Goal: Transaction & Acquisition: Download file/media

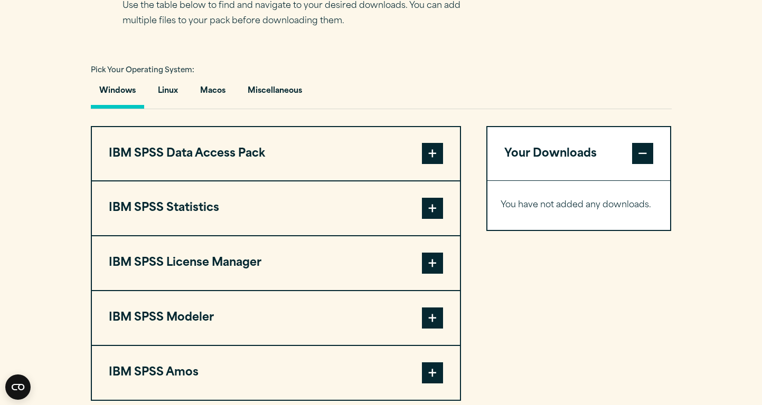
scroll to position [718, 0]
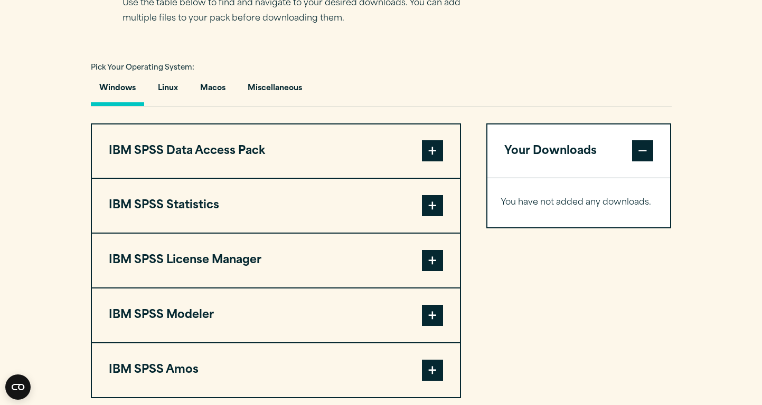
click at [430, 216] on span at bounding box center [432, 205] width 21 height 21
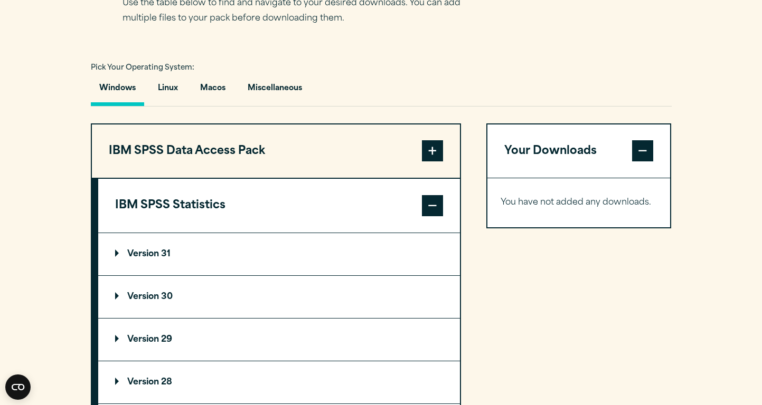
click at [293, 276] on summary "Version 31" at bounding box center [279, 254] width 362 height 42
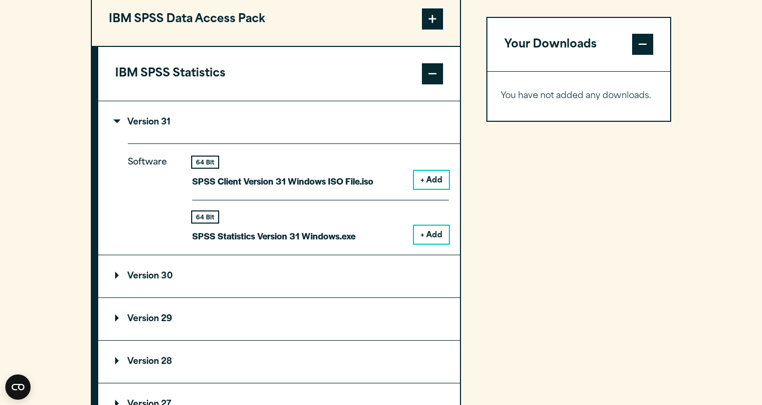
scroll to position [851, 0]
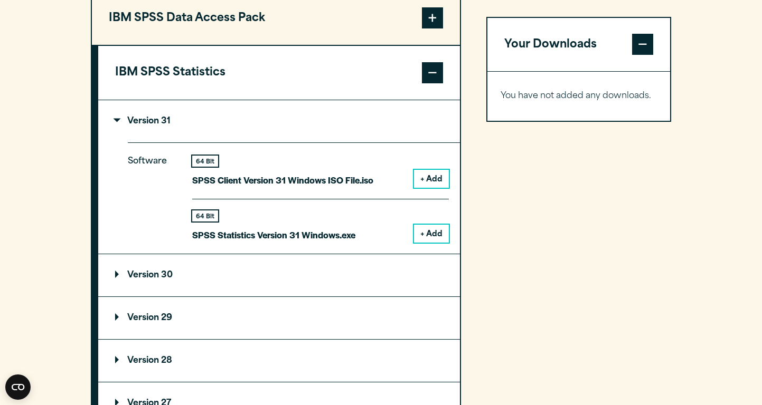
click at [430, 243] on button "+ Add" at bounding box center [431, 234] width 35 height 18
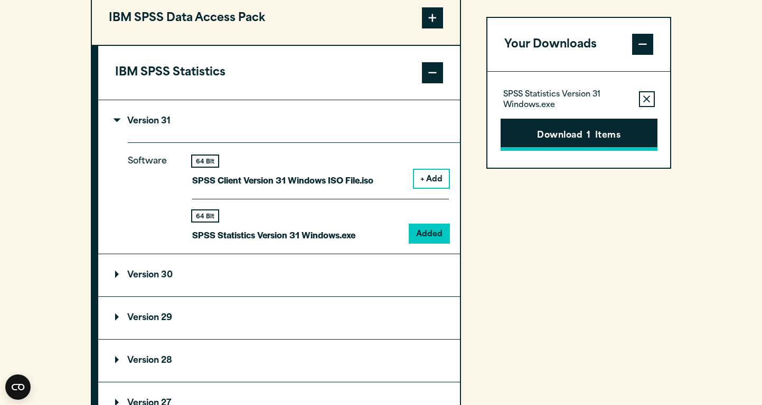
click at [530, 139] on button "Download 1 Items" at bounding box center [578, 135] width 157 height 33
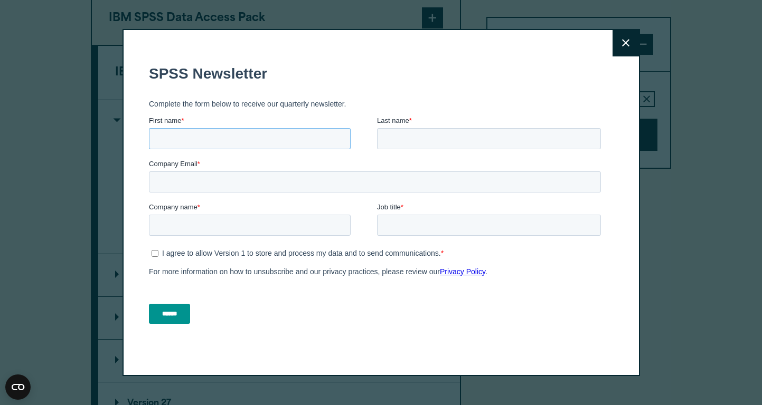
click at [280, 138] on input "First name *" at bounding box center [249, 138] width 202 height 21
type input "********"
type input "*****"
type input "**********"
click at [230, 223] on input "Company name *" at bounding box center [249, 224] width 202 height 21
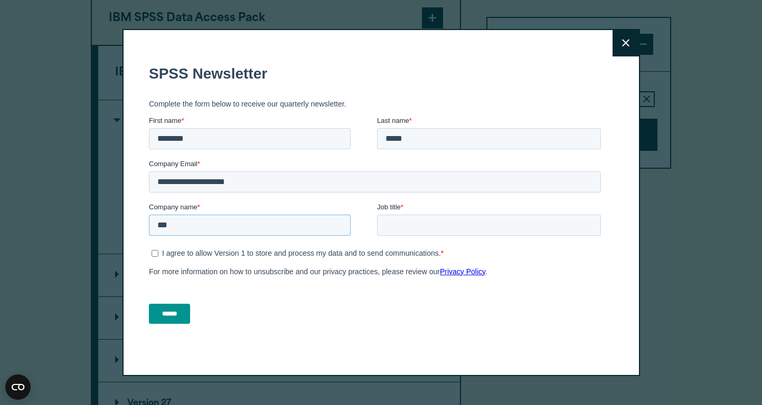
type input "***"
click at [449, 231] on input "Job title *" at bounding box center [488, 224] width 224 height 21
type input "*"
type input "**********"
click at [178, 317] on input "******" at bounding box center [168, 314] width 41 height 20
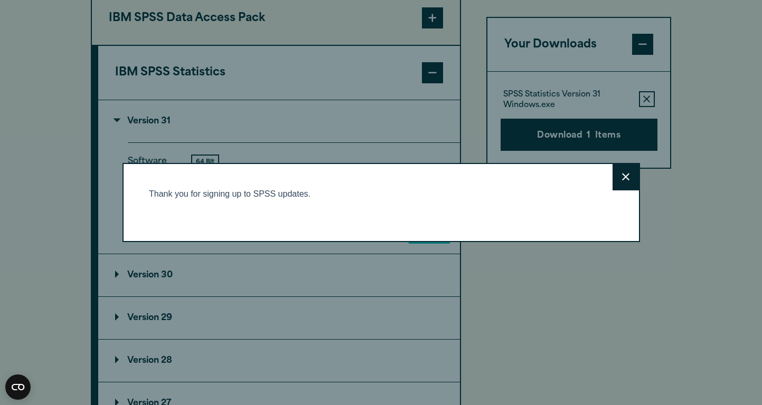
click at [625, 178] on icon at bounding box center [625, 177] width 7 height 8
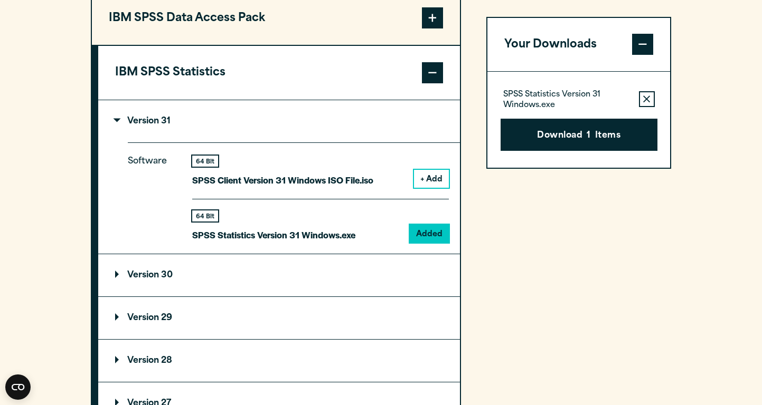
click at [431, 199] on div "64 Bit SPSS Client Version 31 Windows ISO File.iso + Add" at bounding box center [320, 177] width 257 height 43
click at [431, 188] on button "+ Add" at bounding box center [431, 179] width 35 height 18
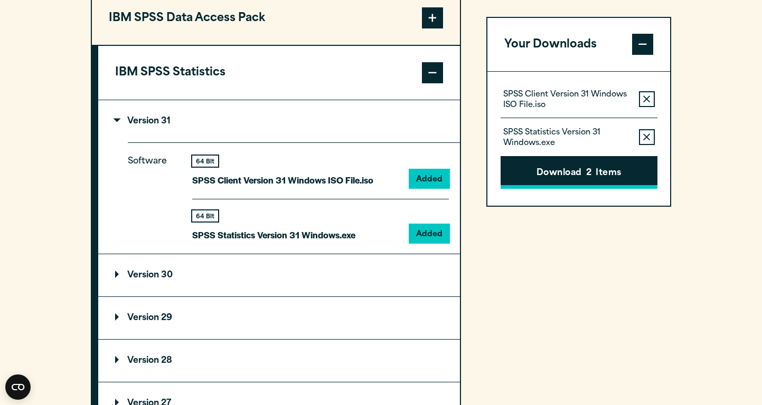
click at [557, 174] on button "Download 2 Items" at bounding box center [578, 173] width 157 height 33
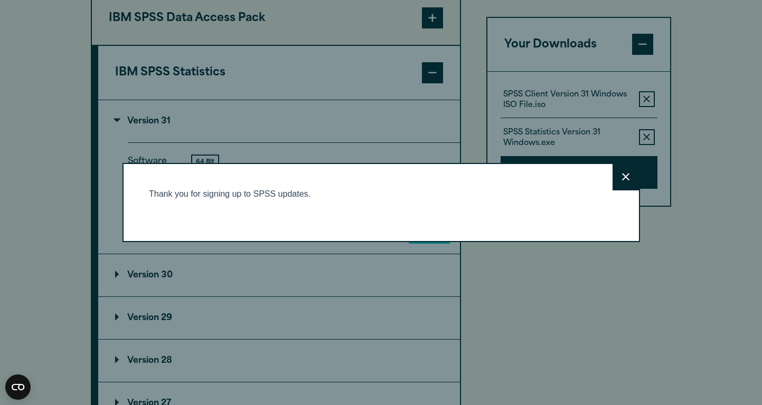
click at [238, 243] on div "Close" at bounding box center [380, 203] width 517 height 80
click at [625, 178] on icon at bounding box center [625, 177] width 7 height 8
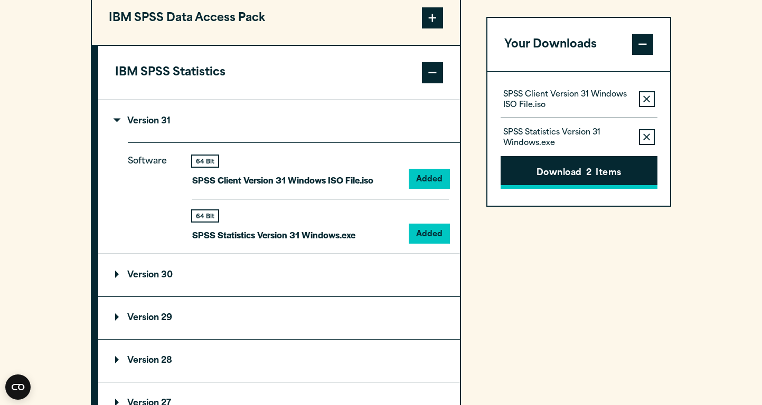
click at [554, 174] on button "Download 2 Items" at bounding box center [578, 173] width 157 height 33
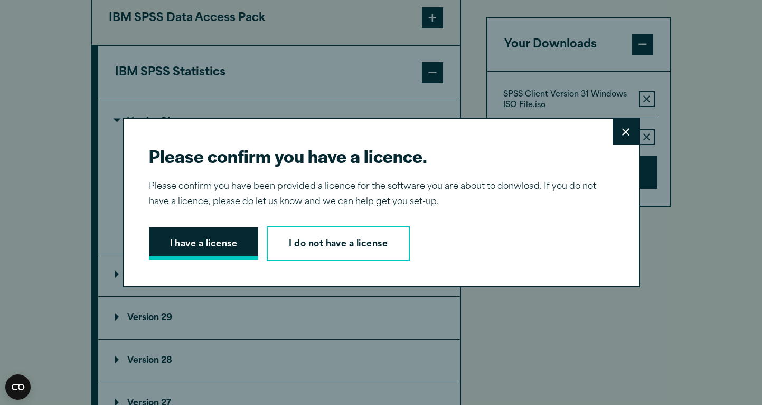
click at [206, 239] on button "I have a license" at bounding box center [204, 244] width 110 height 33
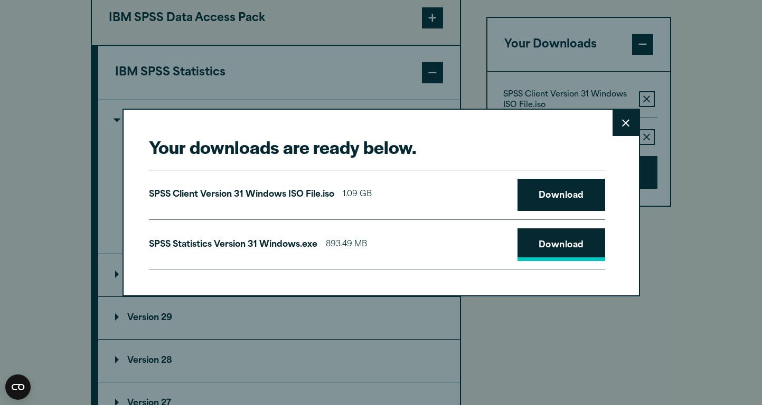
click at [562, 248] on link "Download" at bounding box center [561, 245] width 88 height 33
click at [618, 124] on button "Close" at bounding box center [625, 123] width 26 height 26
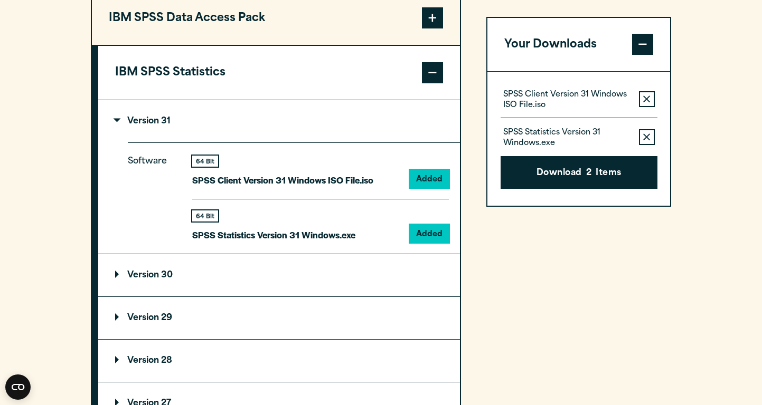
click at [200, 297] on summary "Version 30" at bounding box center [279, 275] width 362 height 42
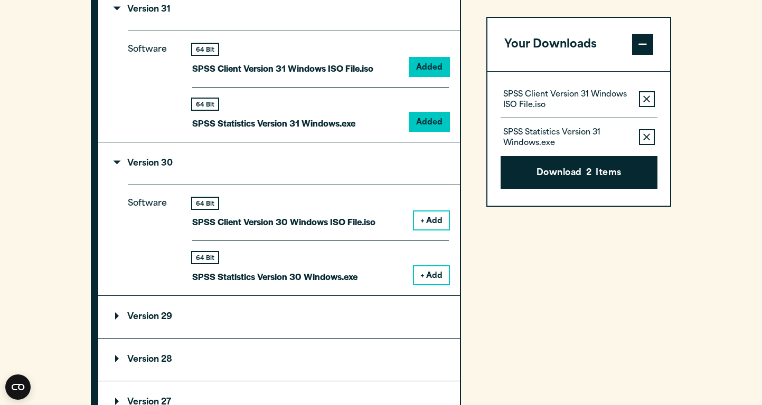
scroll to position [978, 0]
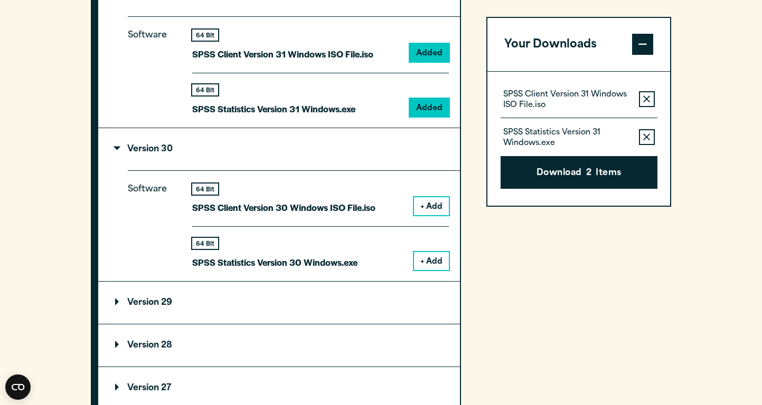
click at [430, 270] on button "+ Add" at bounding box center [431, 261] width 35 height 18
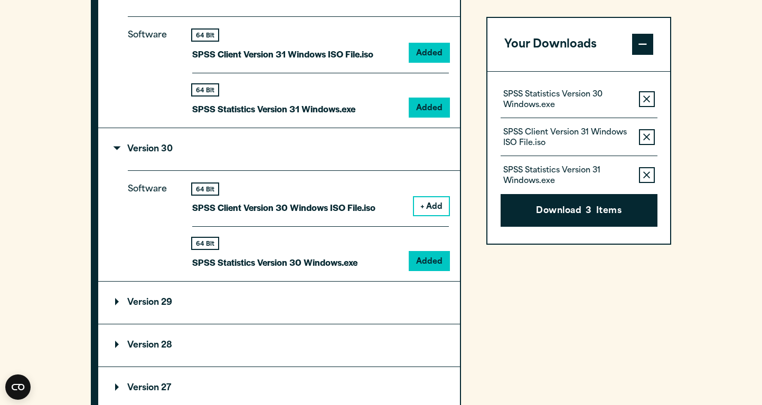
click at [652, 176] on button "Remove this item from your software download list" at bounding box center [647, 175] width 16 height 16
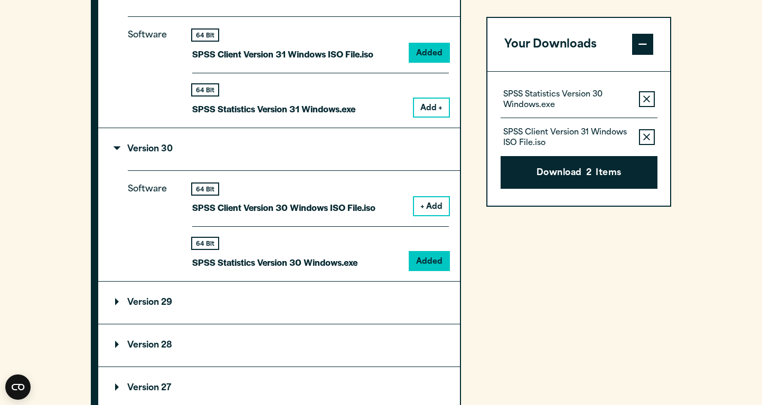
click at [645, 134] on icon "button" at bounding box center [646, 137] width 7 height 7
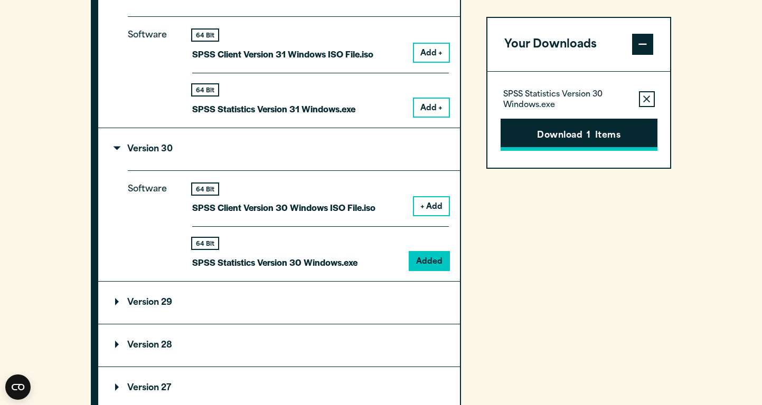
click at [554, 140] on button "Download 1 Items" at bounding box center [578, 135] width 157 height 33
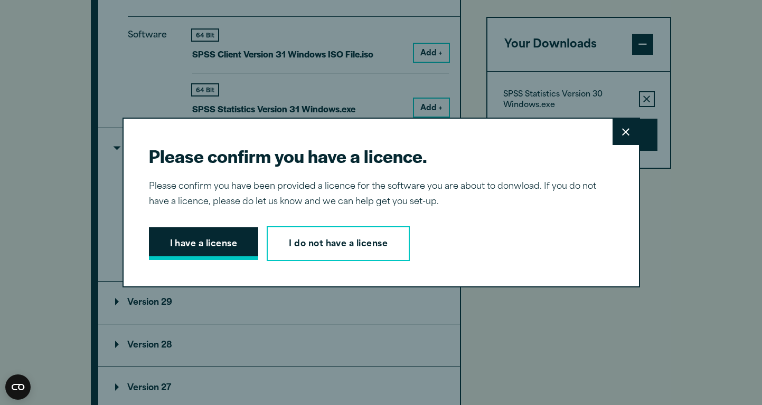
click at [209, 240] on button "I have a license" at bounding box center [204, 244] width 110 height 33
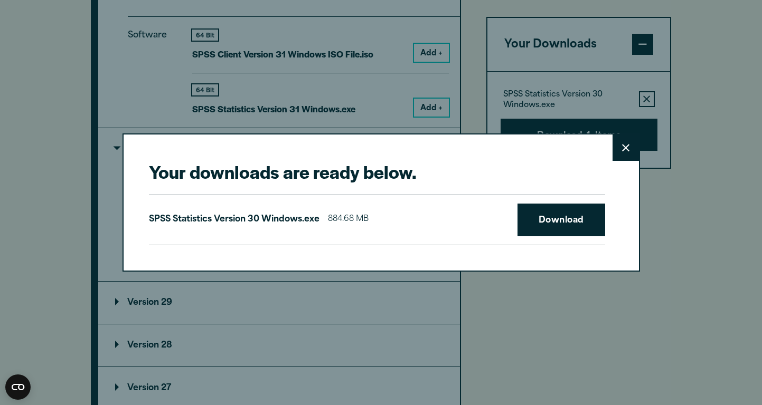
click at [421, 210] on div "SPSS Statistics Version 30 Windows.exe 884.68 MB Download" at bounding box center [377, 220] width 456 height 51
click at [552, 220] on link "Download" at bounding box center [561, 220] width 88 height 33
click at [563, 221] on link "Download" at bounding box center [561, 220] width 88 height 33
click at [616, 149] on button "Close" at bounding box center [625, 148] width 26 height 26
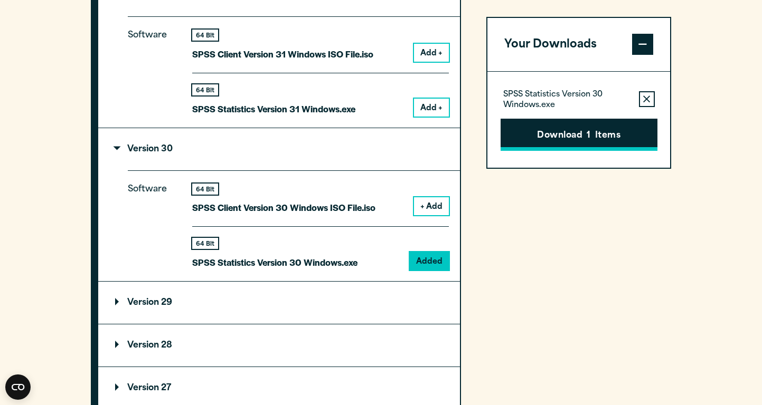
click at [536, 136] on button "Download 1 Items" at bounding box center [578, 135] width 157 height 33
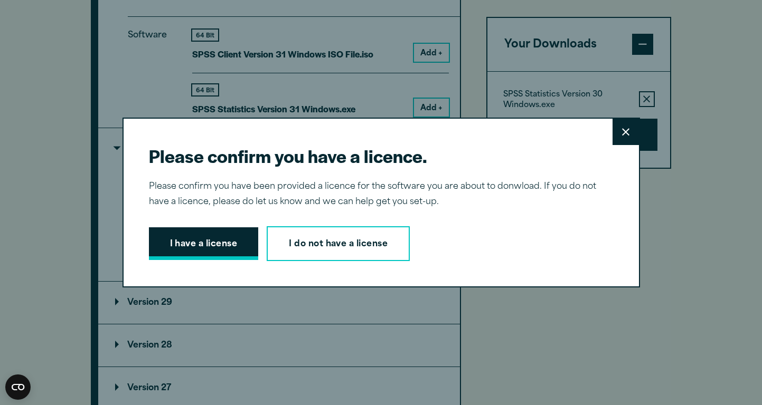
click at [229, 247] on button "I have a license" at bounding box center [204, 244] width 110 height 33
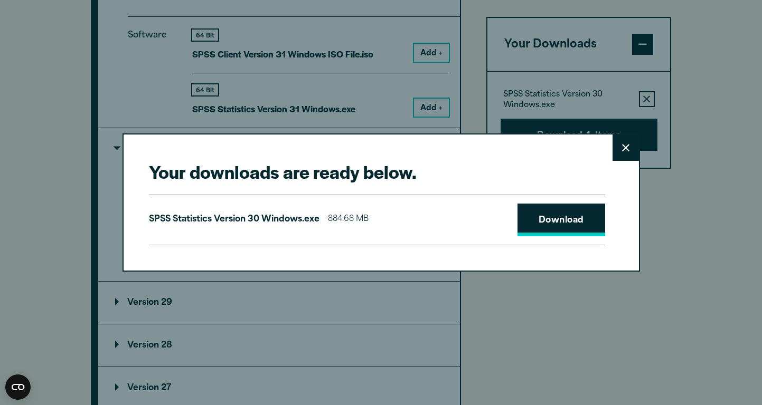
click at [571, 222] on link "Download" at bounding box center [561, 220] width 88 height 33
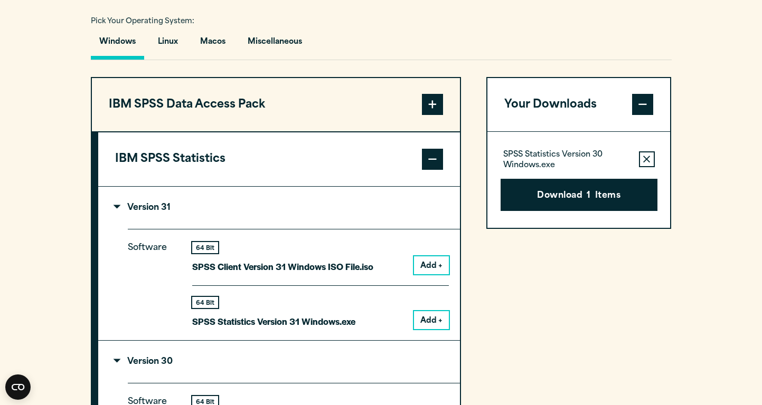
scroll to position [764, 0]
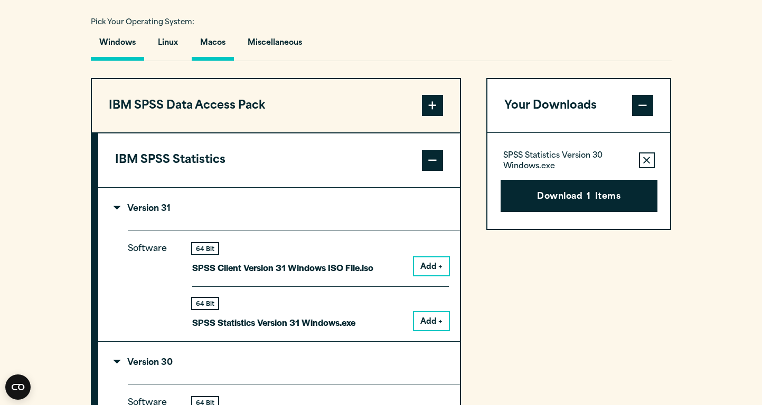
click at [220, 61] on button "Macos" at bounding box center [213, 46] width 42 height 30
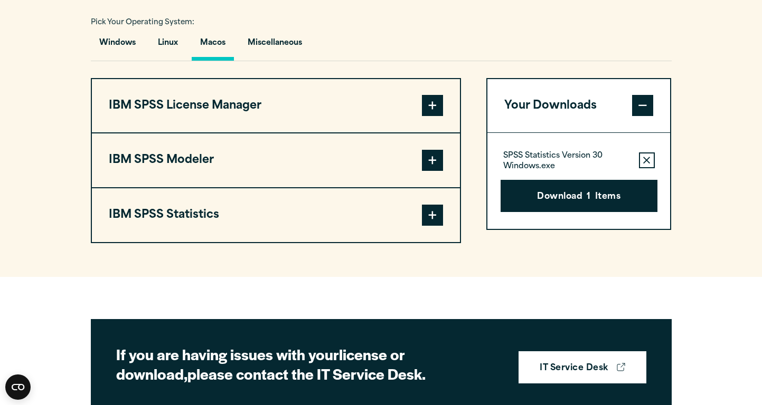
click at [432, 226] on span at bounding box center [432, 215] width 21 height 21
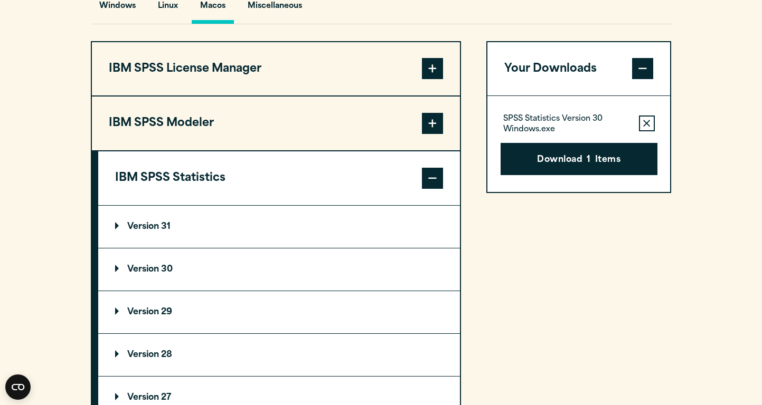
scroll to position [813, 0]
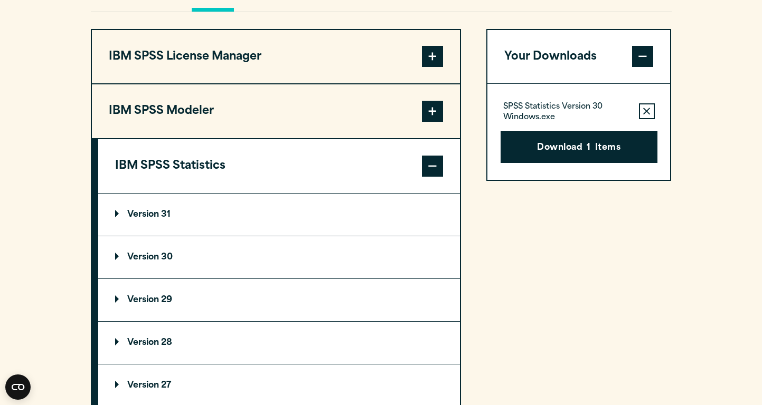
click at [143, 262] on p "Version 30" at bounding box center [144, 257] width 58 height 8
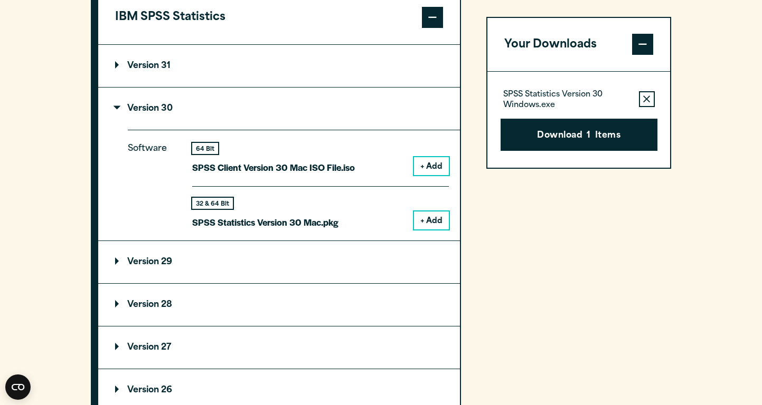
scroll to position [965, 0]
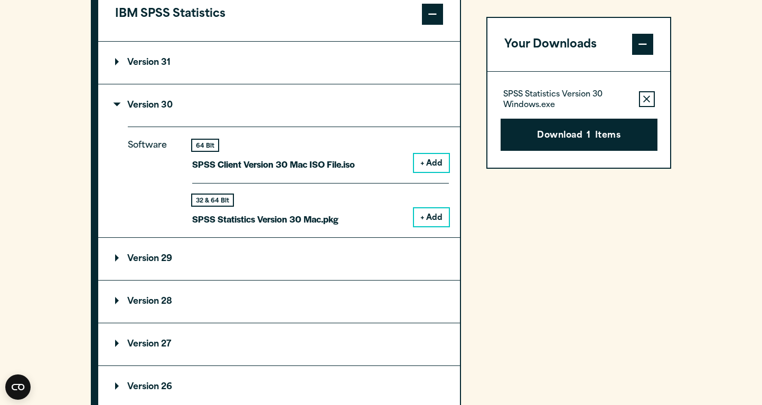
click at [431, 226] on button "+ Add" at bounding box center [431, 218] width 35 height 18
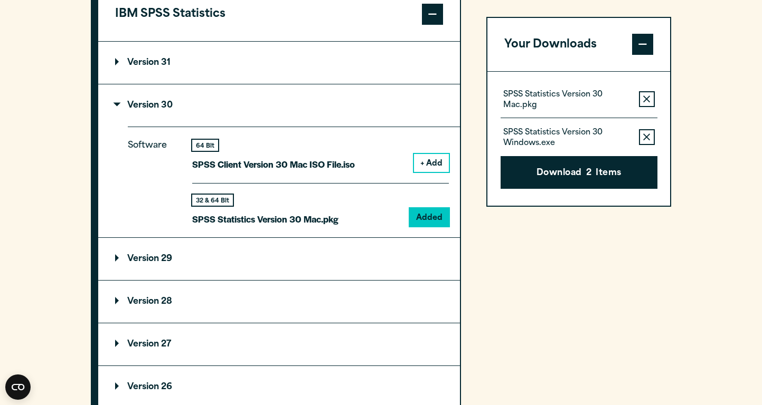
click at [647, 140] on icon "button" at bounding box center [646, 137] width 7 height 7
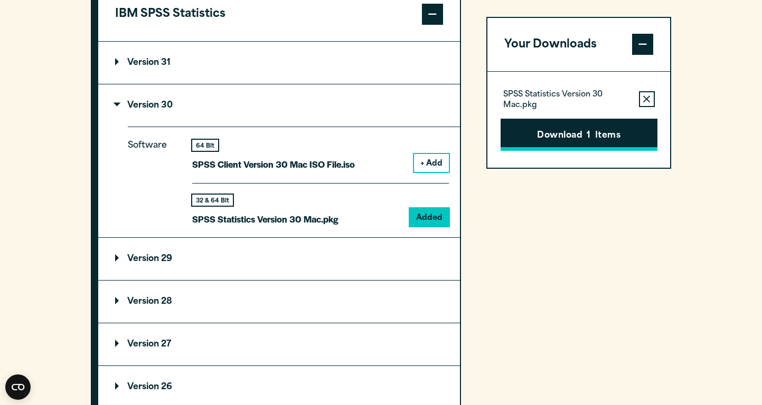
click at [566, 136] on button "Download 1 Items" at bounding box center [578, 135] width 157 height 33
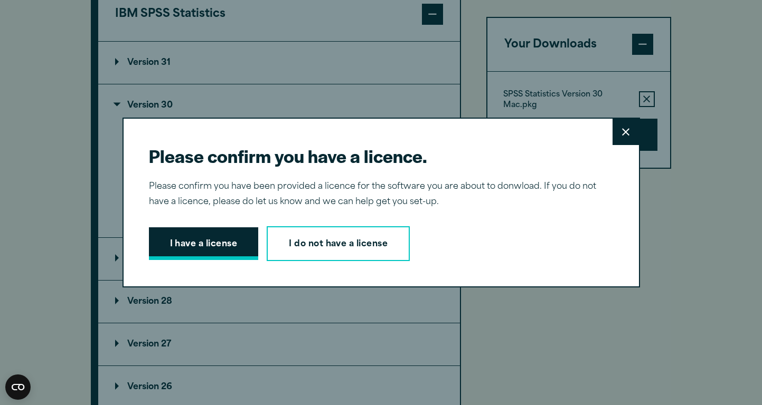
click at [215, 249] on button "I have a license" at bounding box center [204, 244] width 110 height 33
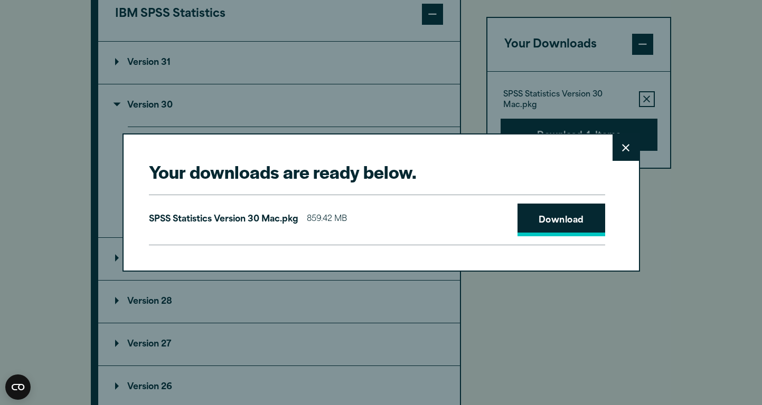
click at [577, 217] on link "Download" at bounding box center [561, 220] width 88 height 33
click at [622, 151] on icon at bounding box center [625, 147] width 7 height 7
